Goal: Task Accomplishment & Management: Complete application form

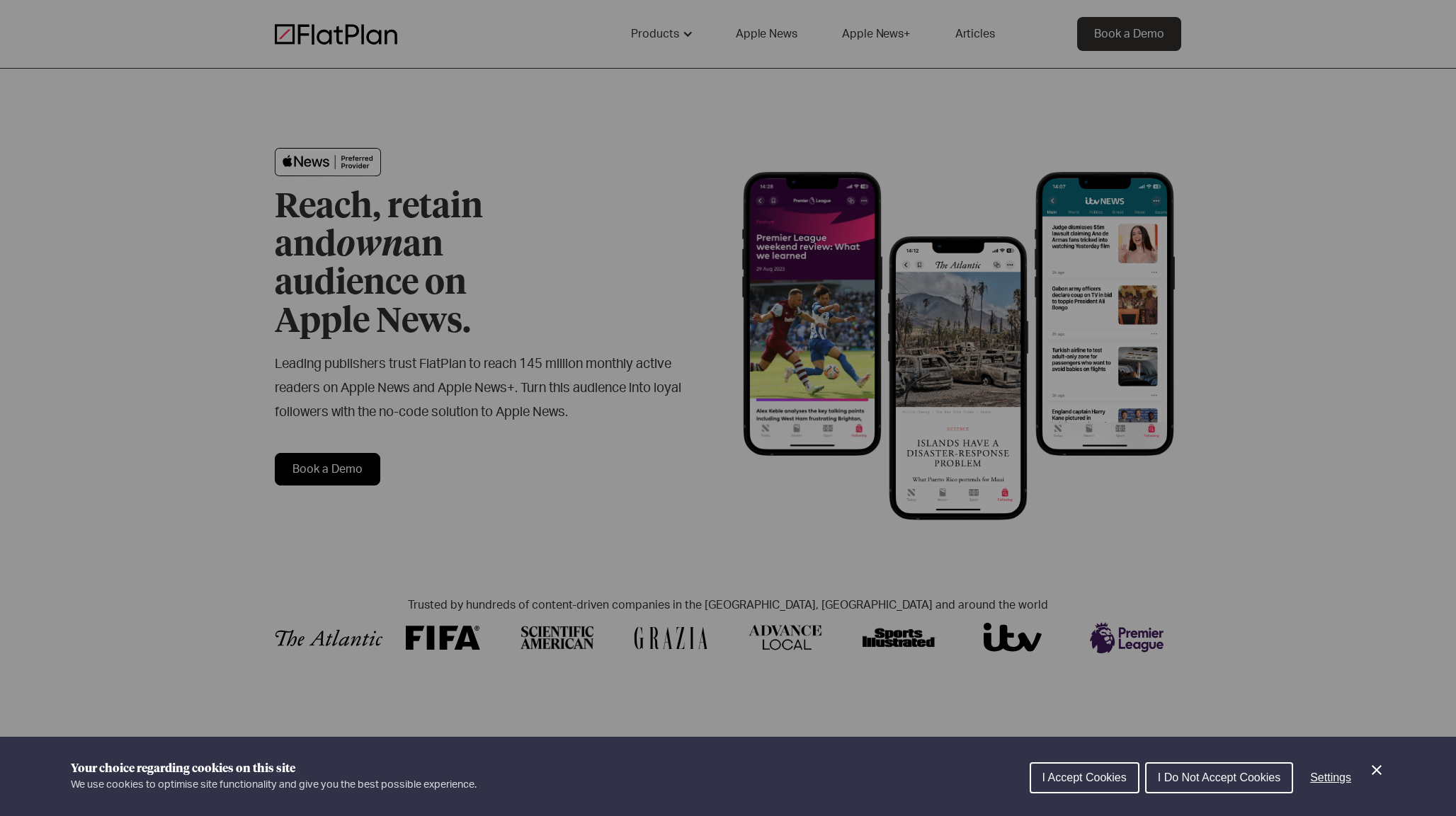
click at [1087, 771] on button "I Accept Cookies" at bounding box center [1084, 778] width 110 height 31
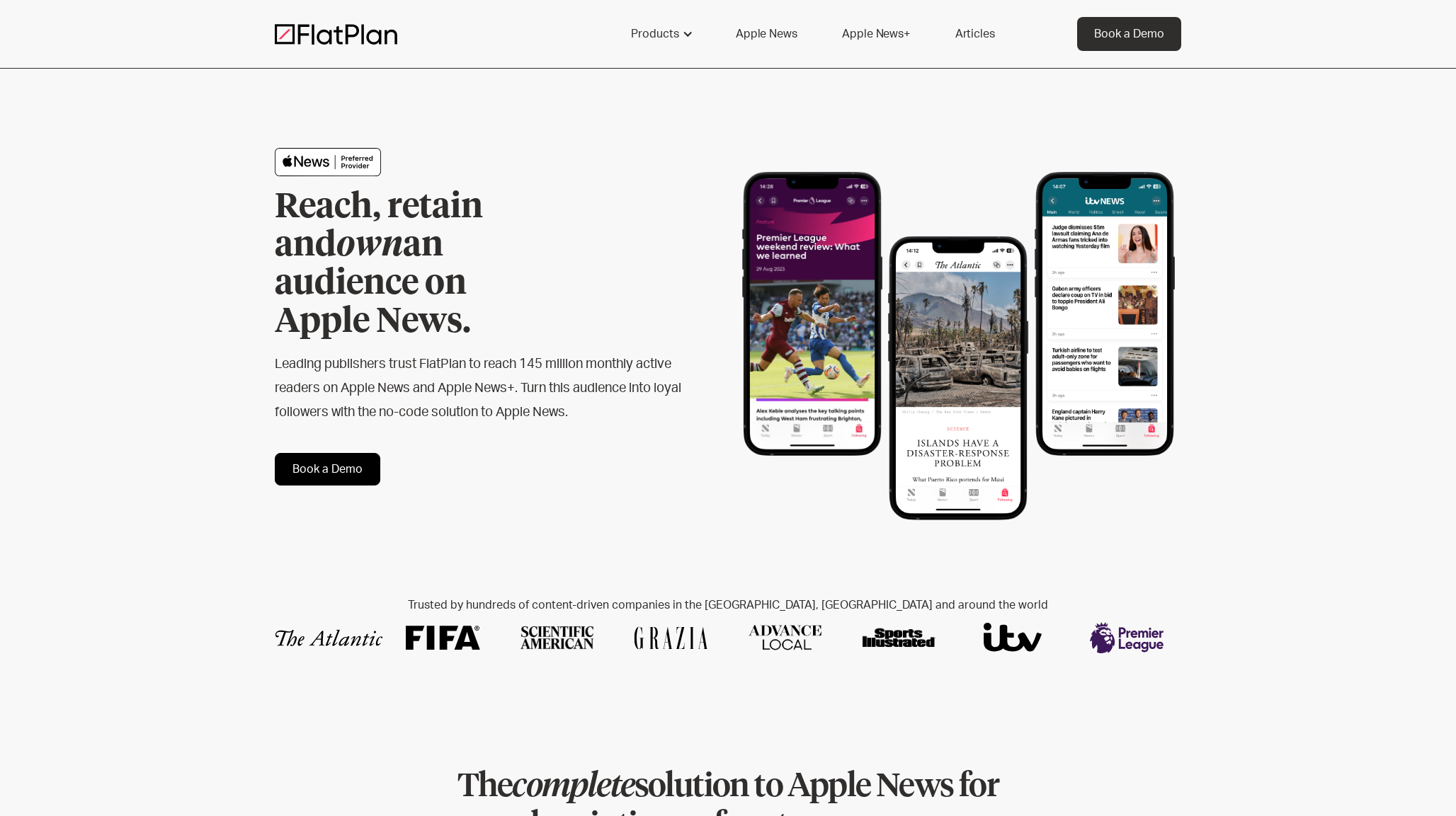
click at [338, 453] on link "Book a Demo" at bounding box center [327, 469] width 105 height 33
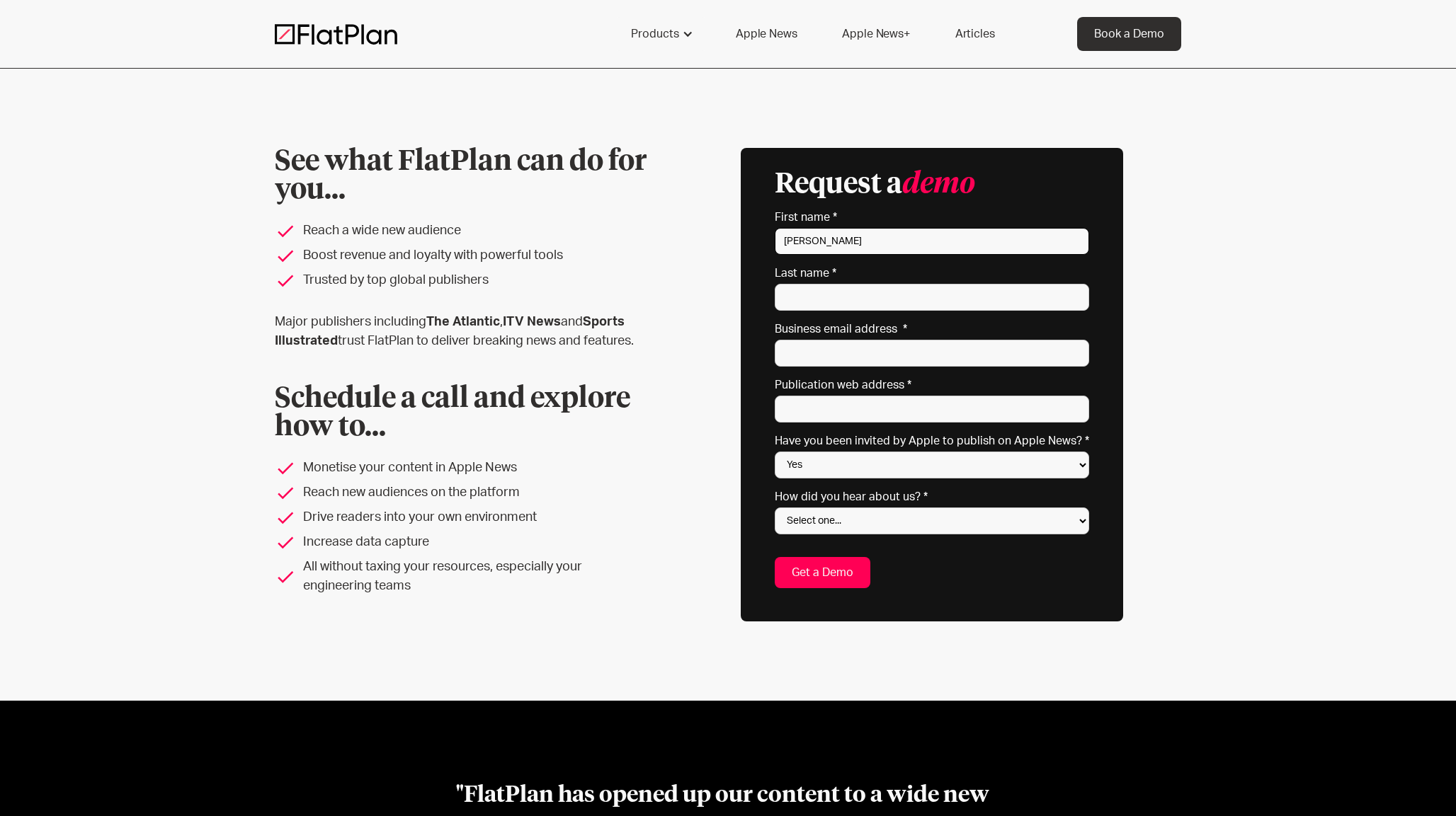
type input "[PERSON_NAME]"
click at [861, 354] on input "alistair.martin@cyclinguk.org" at bounding box center [932, 353] width 315 height 27
type input "alistair.martin@cyclinguk.org"
paste input "cyclinguk.org"
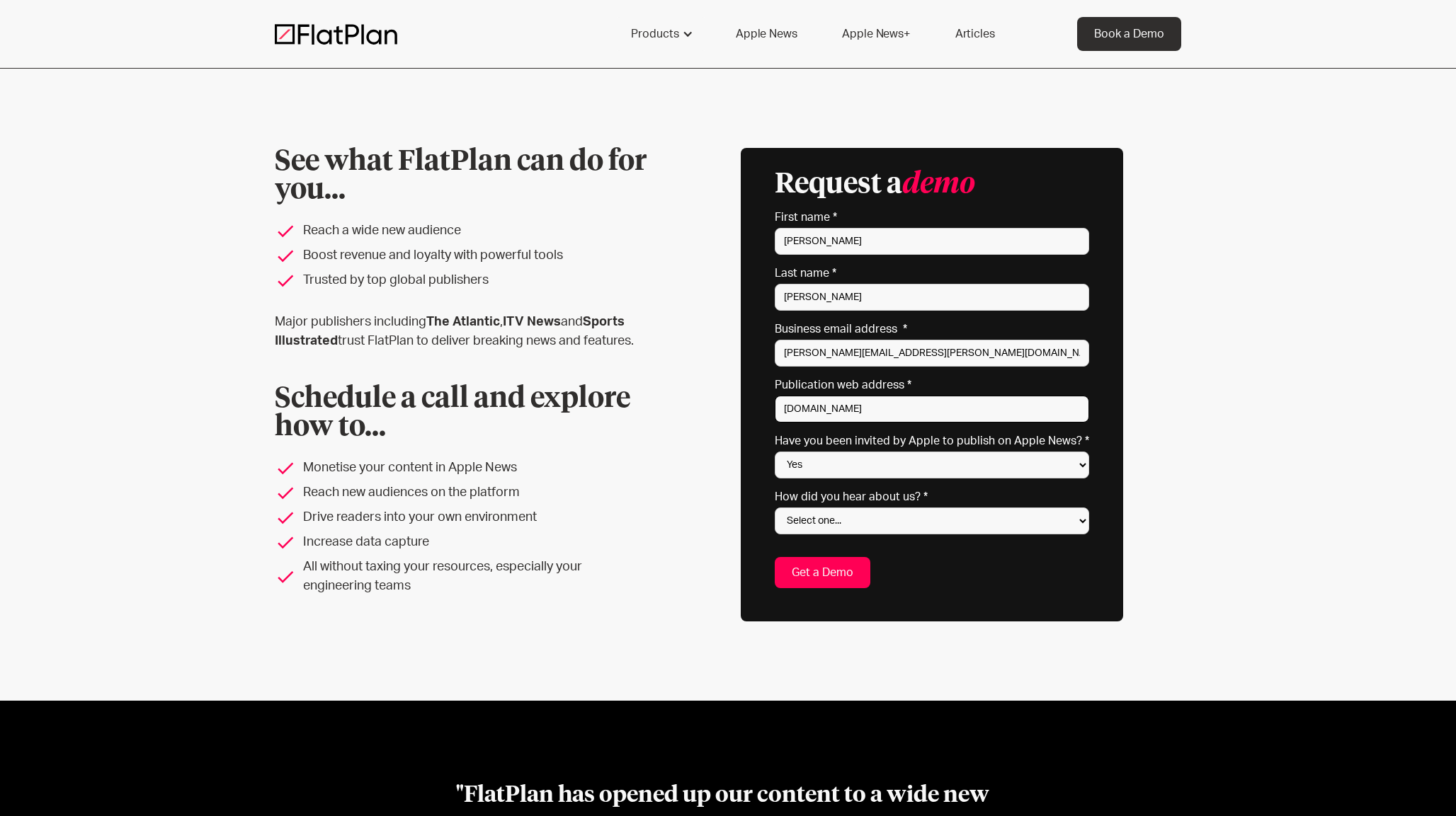
type input "cyclinguk.org"
select select "No"
select select "Apple website"
click at [817, 573] on input "Get a Demo" at bounding box center [822, 572] width 96 height 31
type input "Get a Demo"
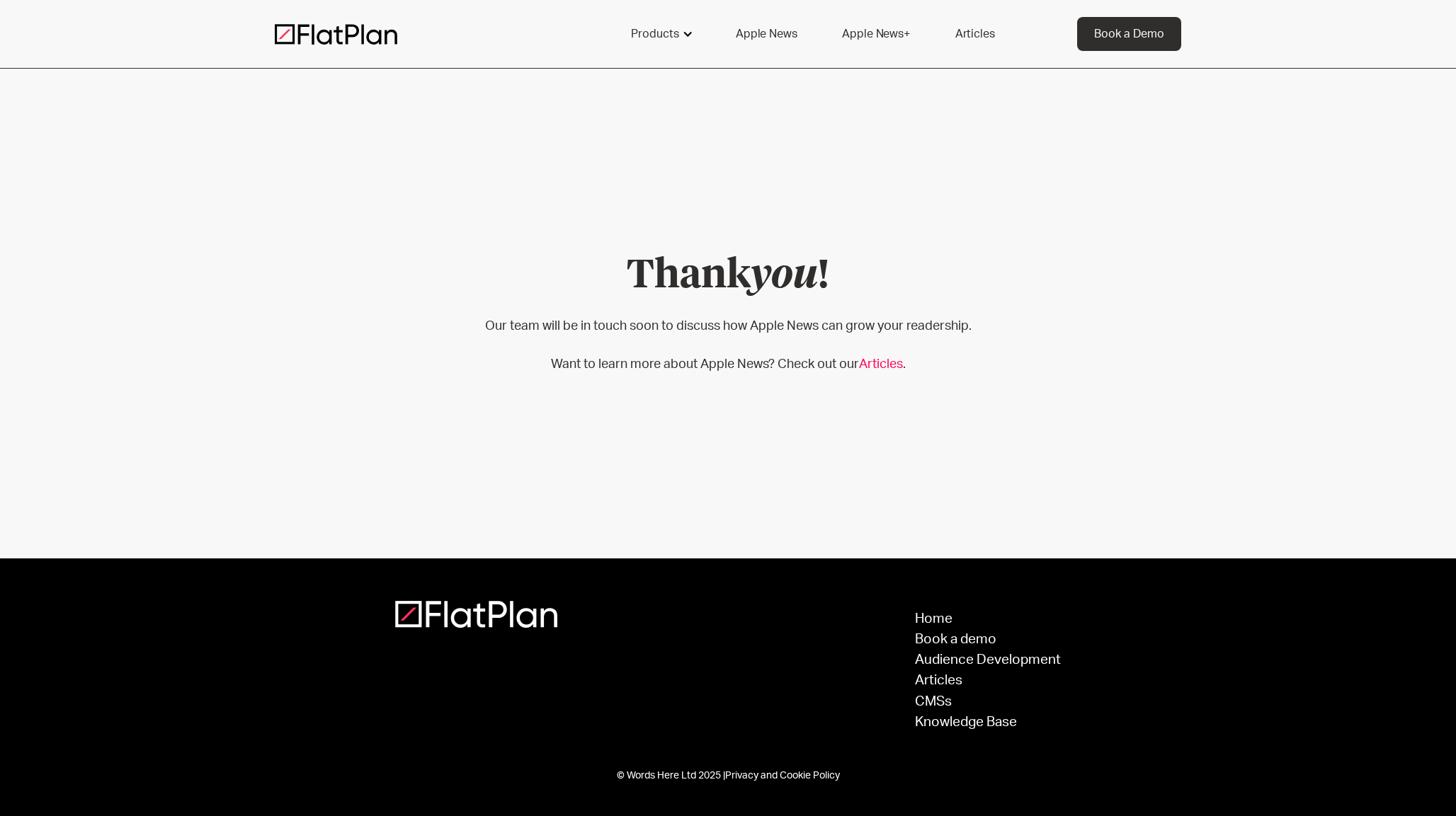
click at [687, 33] on div at bounding box center [687, 33] width 11 height 11
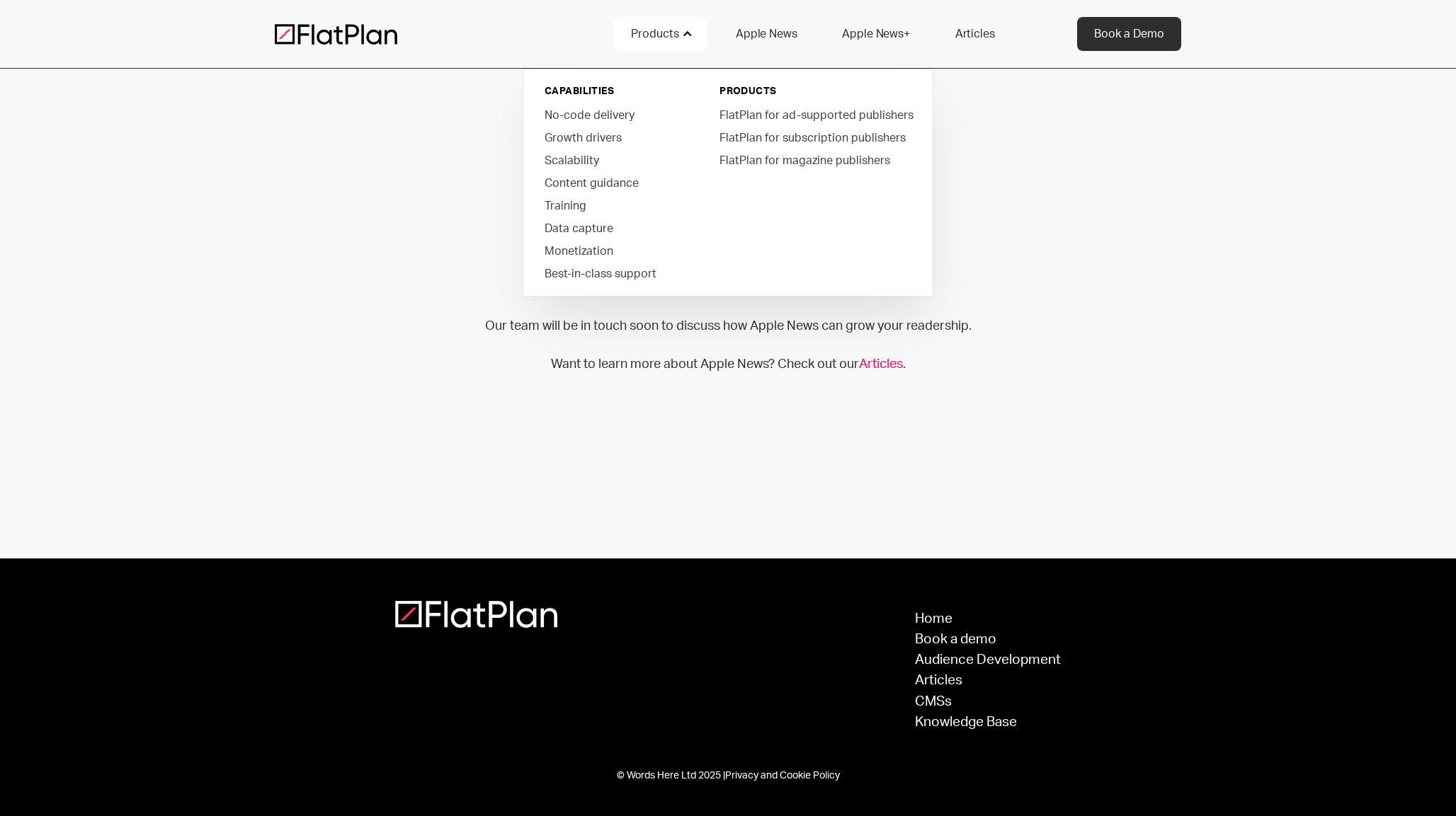
click at [750, 30] on link "Apple News" at bounding box center [766, 34] width 95 height 34
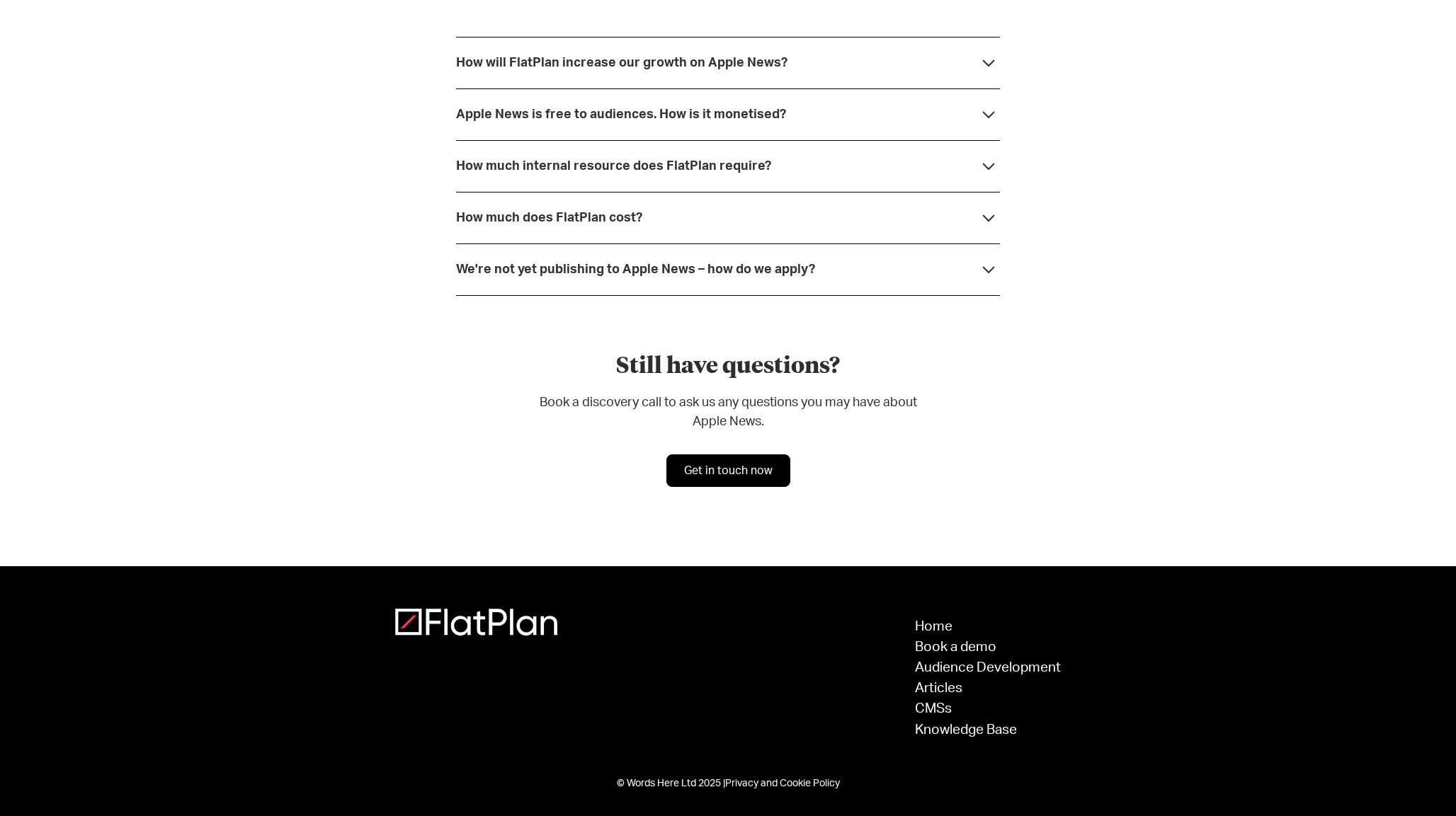
scroll to position [3887, 0]
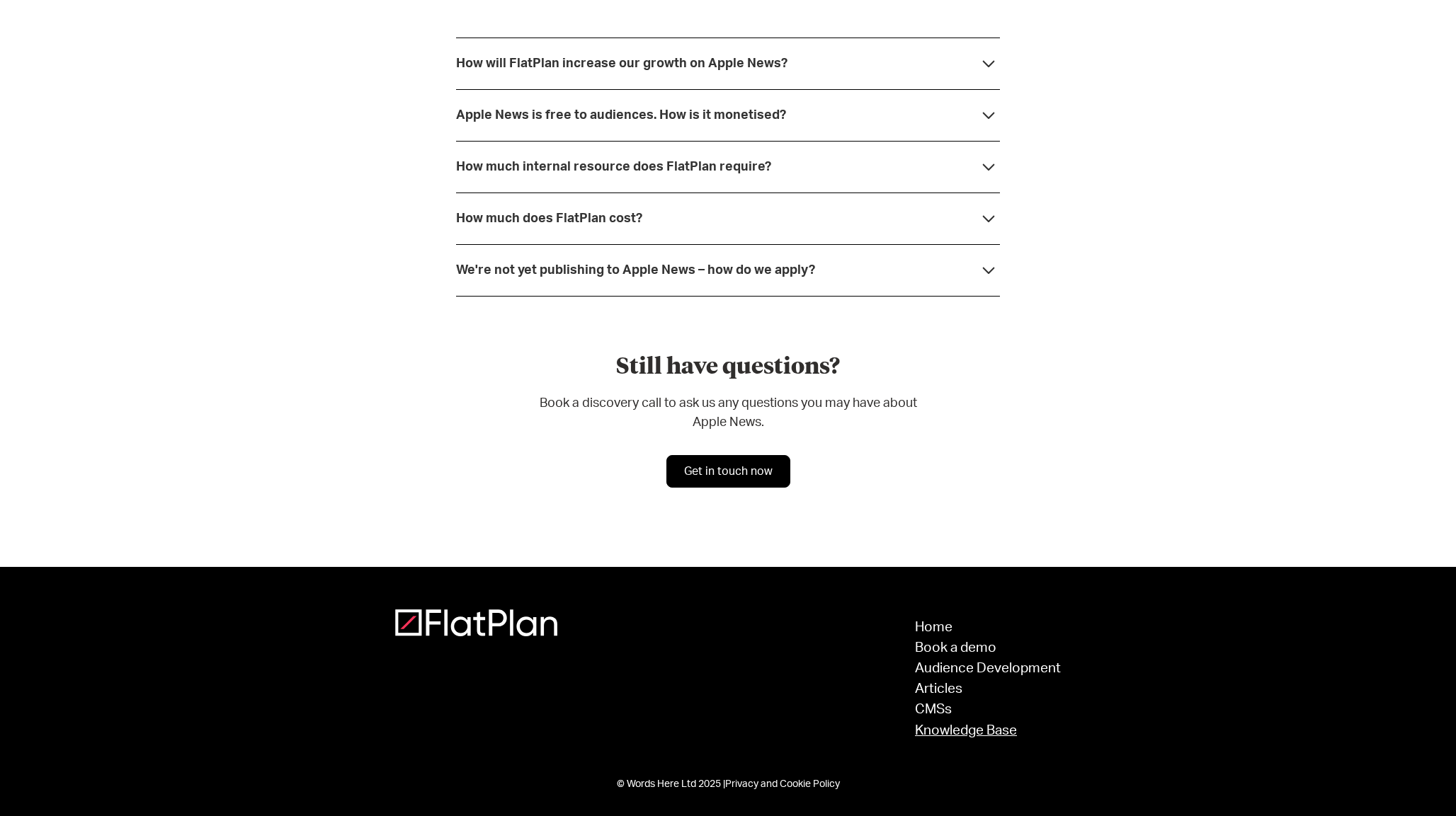
click at [938, 733] on link "Knowledge Base" at bounding box center [987, 731] width 146 height 13
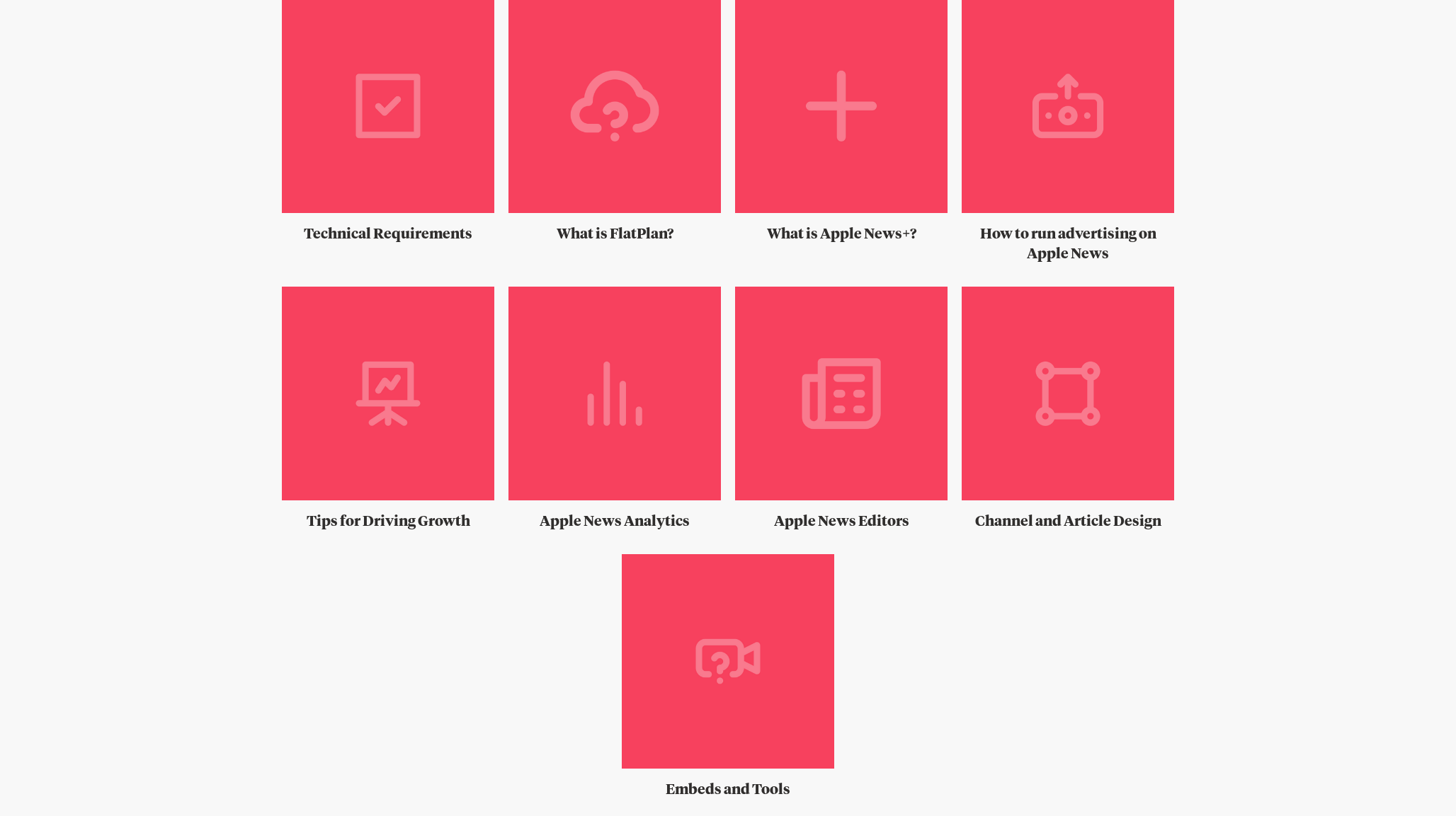
scroll to position [915, 0]
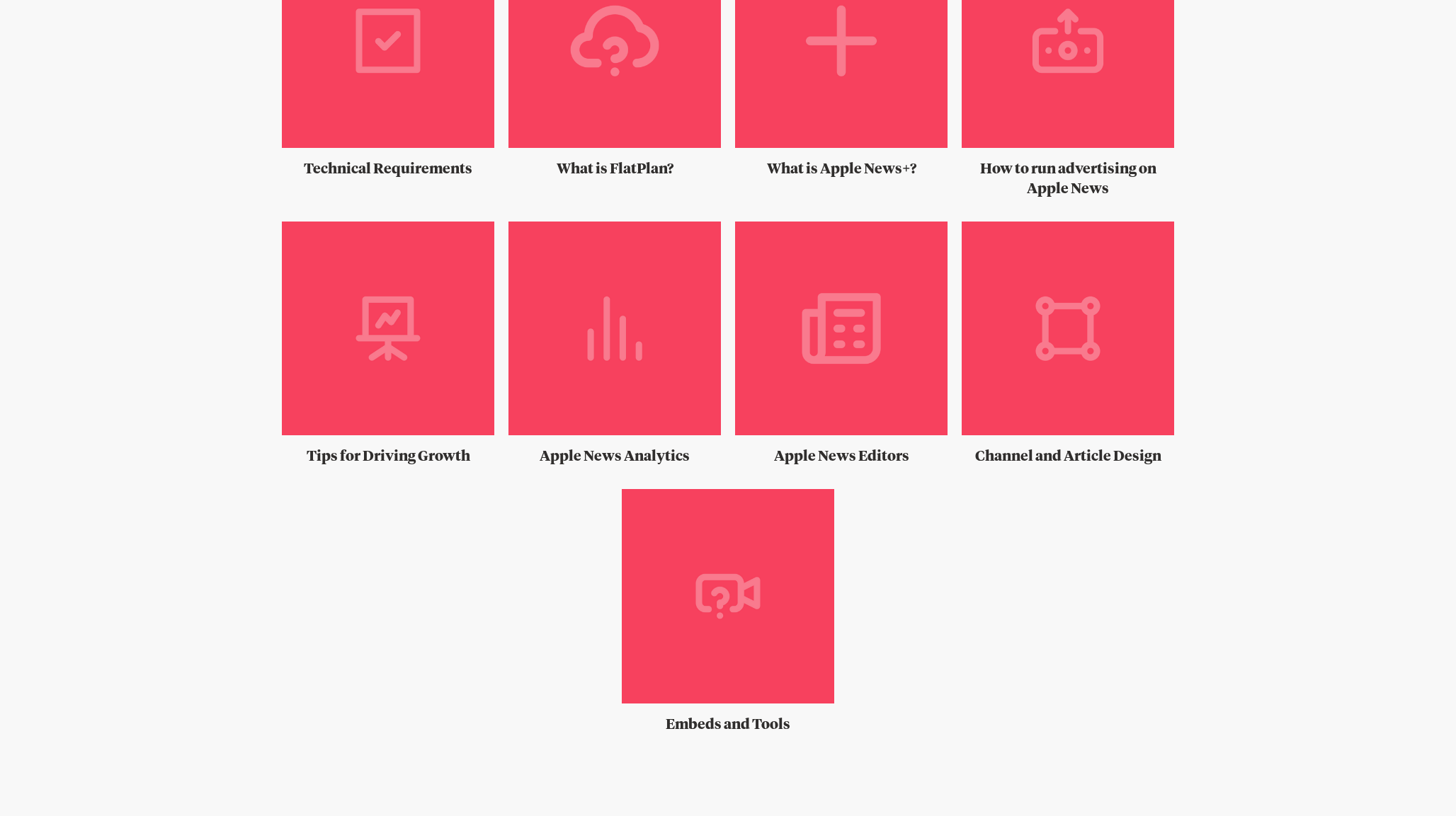
click at [664, 375] on img at bounding box center [614, 334] width 213 height 225
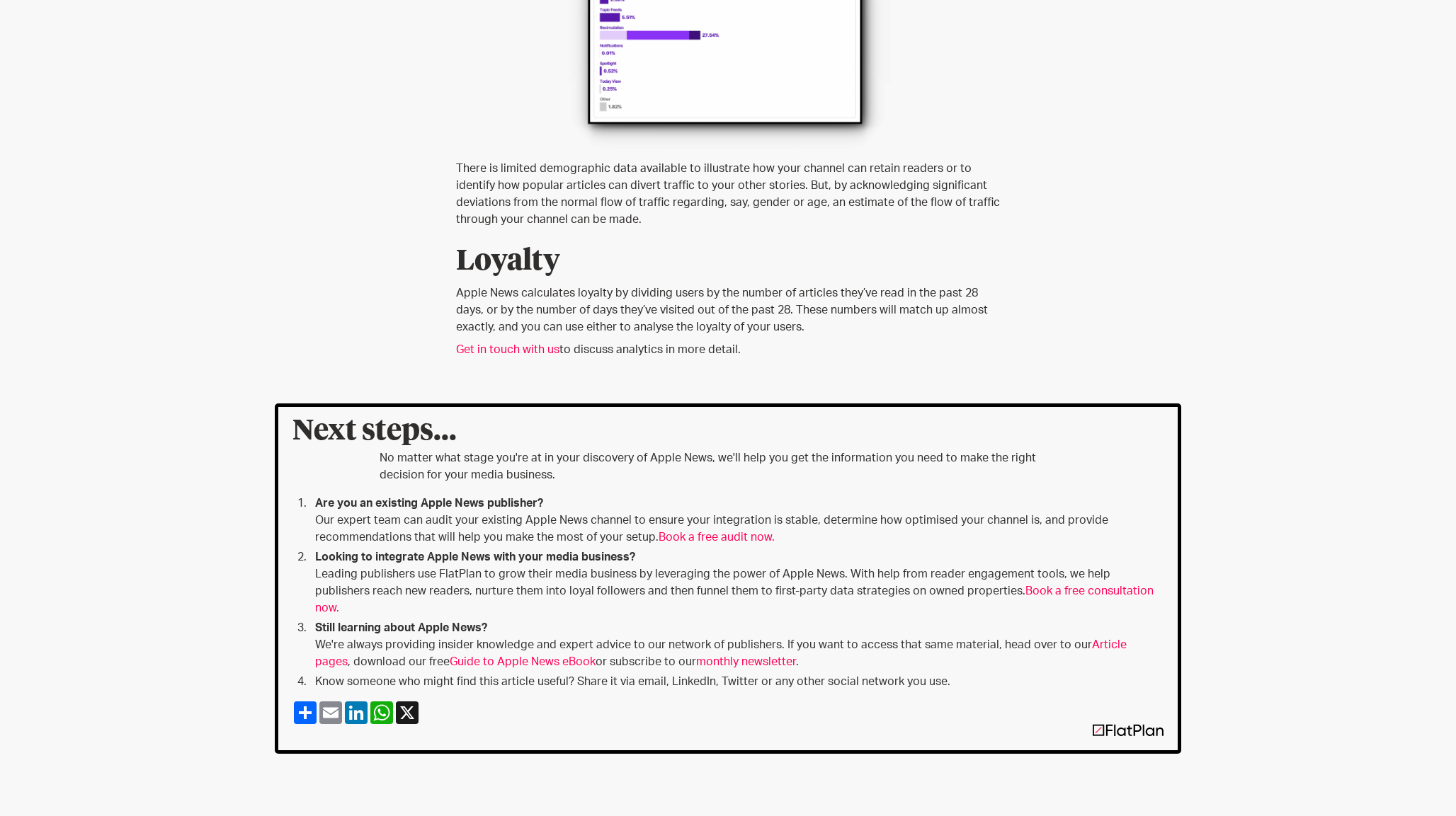
scroll to position [1873, 0]
click at [992, 585] on link "Book a free consultation now." at bounding box center [734, 599] width 838 height 28
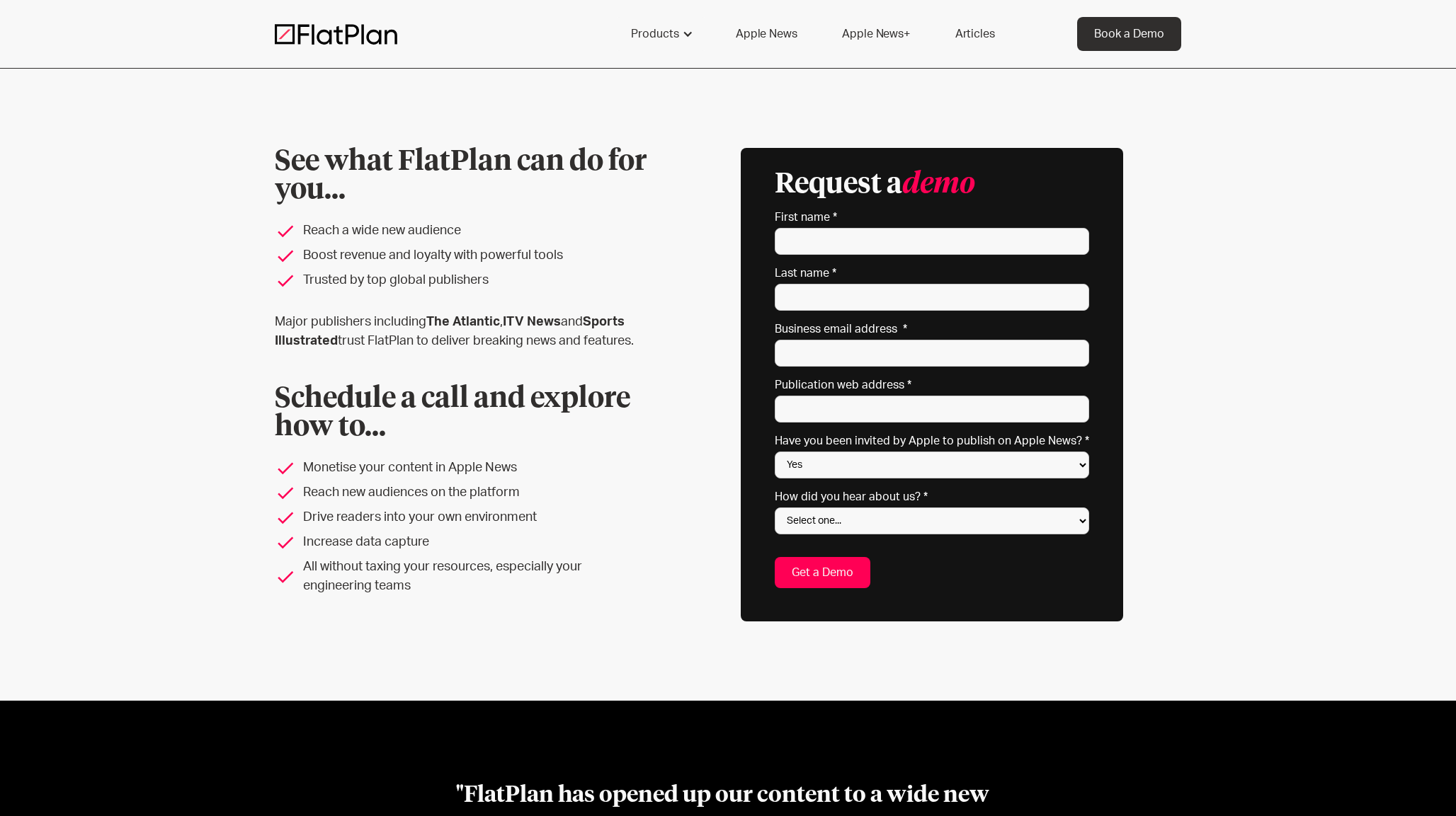
click at [214, 190] on div "See what FlatPlan can do for you... Reach a wide new audience Boost revenue and…" at bounding box center [728, 385] width 1456 height 632
